Goal: Task Accomplishment & Management: Manage account settings

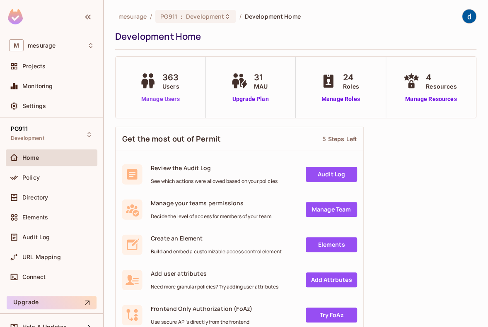
click at [154, 98] on link "Manage Users" at bounding box center [161, 99] width 46 height 9
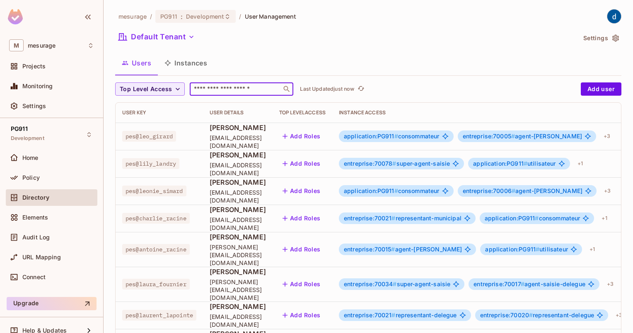
click at [213, 88] on input "text" at bounding box center [235, 89] width 87 height 8
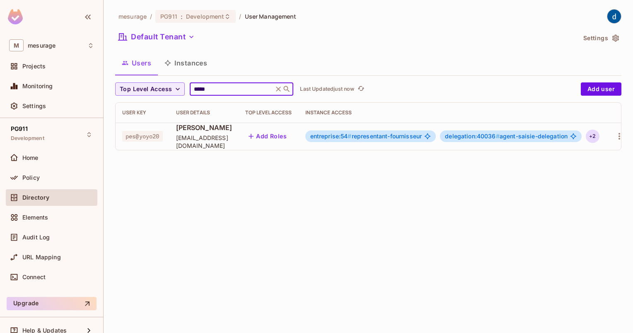
type input "*****"
click at [488, 138] on div "+ 2" at bounding box center [592, 136] width 13 height 13
